Goal: Information Seeking & Learning: Learn about a topic

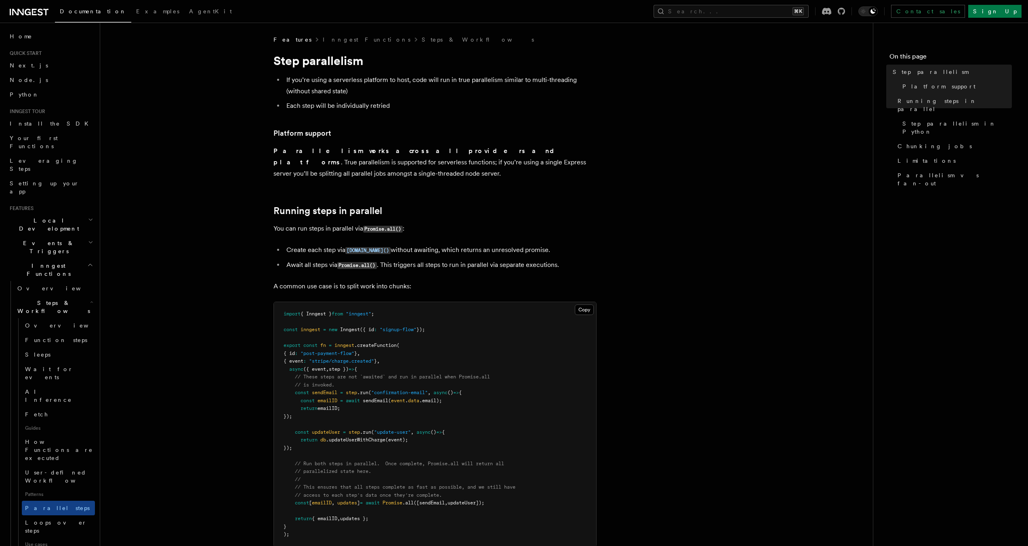
drag, startPoint x: 258, startPoint y: 153, endPoint x: 428, endPoint y: 149, distance: 169.4
click at [428, 149] on p "Parallelism works across all providers and platforms . True parallelism is supp…" at bounding box center [435, 162] width 323 height 34
drag, startPoint x: 428, startPoint y: 149, endPoint x: 275, endPoint y: 136, distance: 154.1
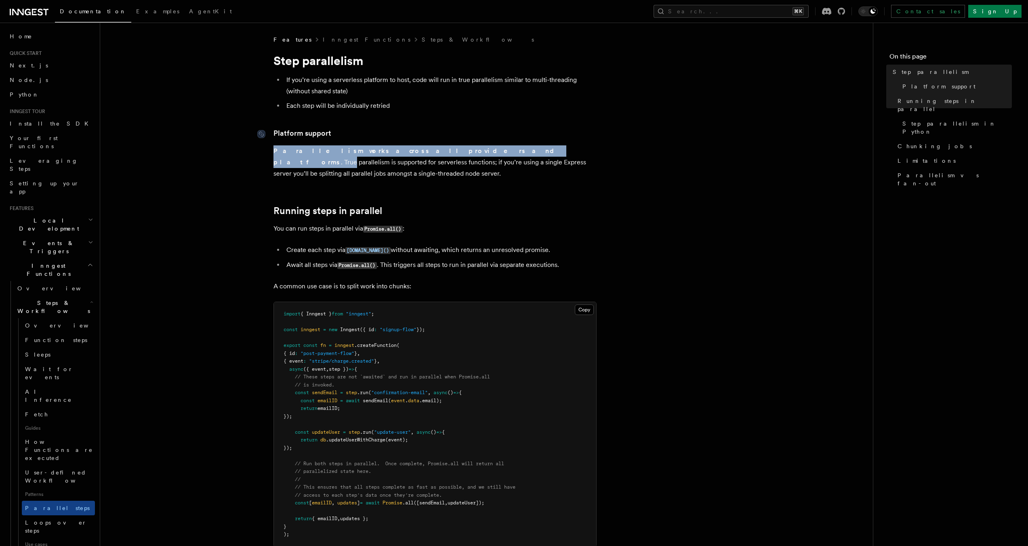
click at [274, 147] on p "Parallelism works across all providers and platforms . True parallelism is supp…" at bounding box center [435, 162] width 323 height 34
click at [276, 130] on link "Platform support" at bounding box center [303, 133] width 58 height 11
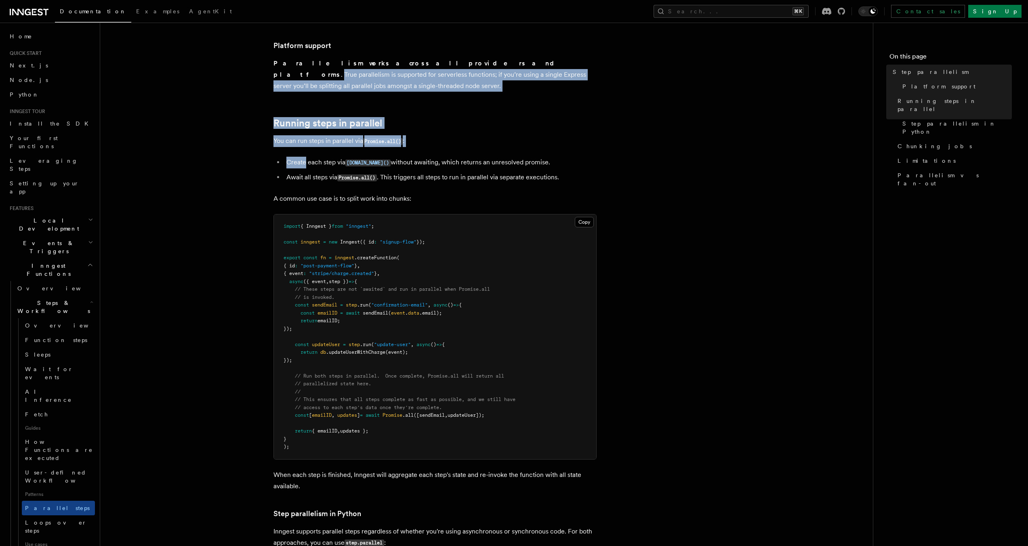
scroll to position [89, 0]
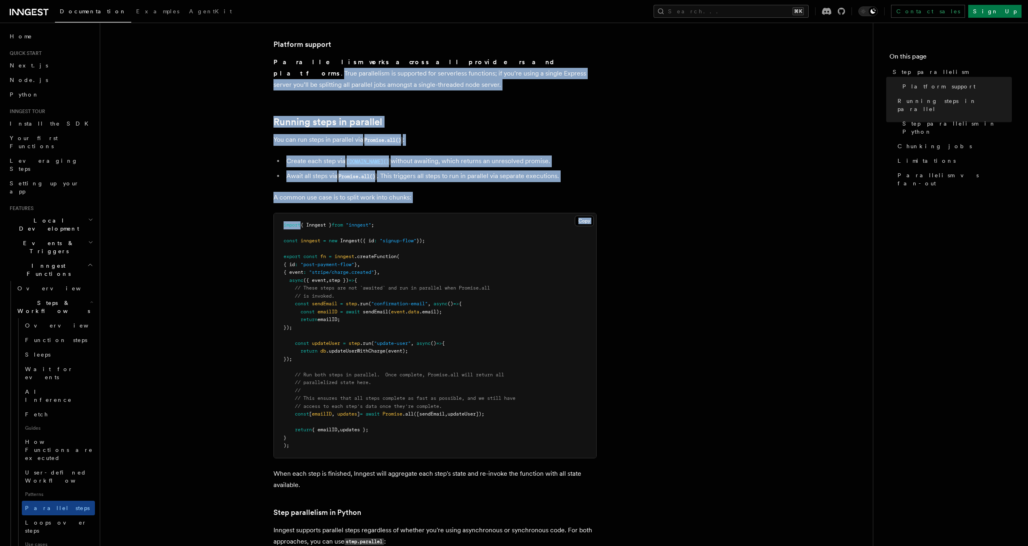
drag, startPoint x: 276, startPoint y: 130, endPoint x: 284, endPoint y: 195, distance: 66.1
click at [407, 156] on li "Create each step via [DOMAIN_NAME]() without awaiting, which returns an unresol…" at bounding box center [440, 162] width 313 height 12
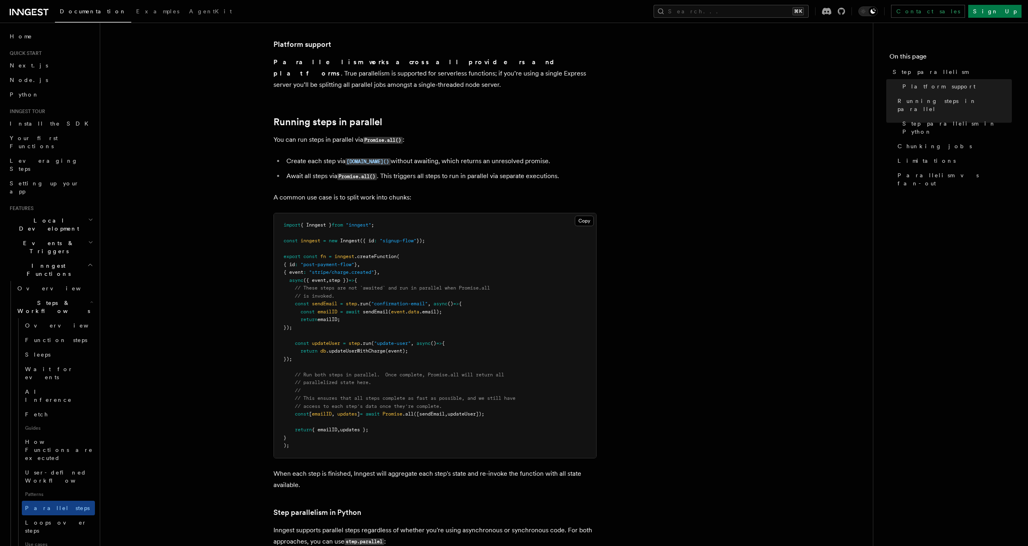
click at [329, 156] on li "Create each step via [DOMAIN_NAME]() without awaiting, which returns an unresol…" at bounding box center [440, 162] width 313 height 12
click at [440, 156] on li "Create each step via [DOMAIN_NAME]() without awaiting, which returns an unresol…" at bounding box center [440, 162] width 313 height 12
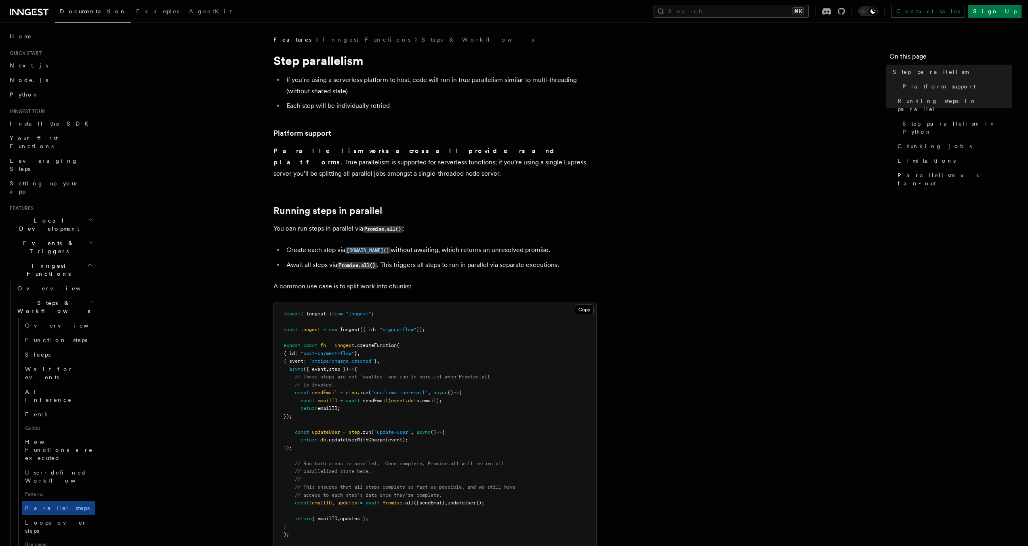
click at [399, 244] on li "Create each step via [DOMAIN_NAME]() without awaiting, which returns an unresol…" at bounding box center [440, 250] width 313 height 12
